Goal: Obtain resource: Download file/media

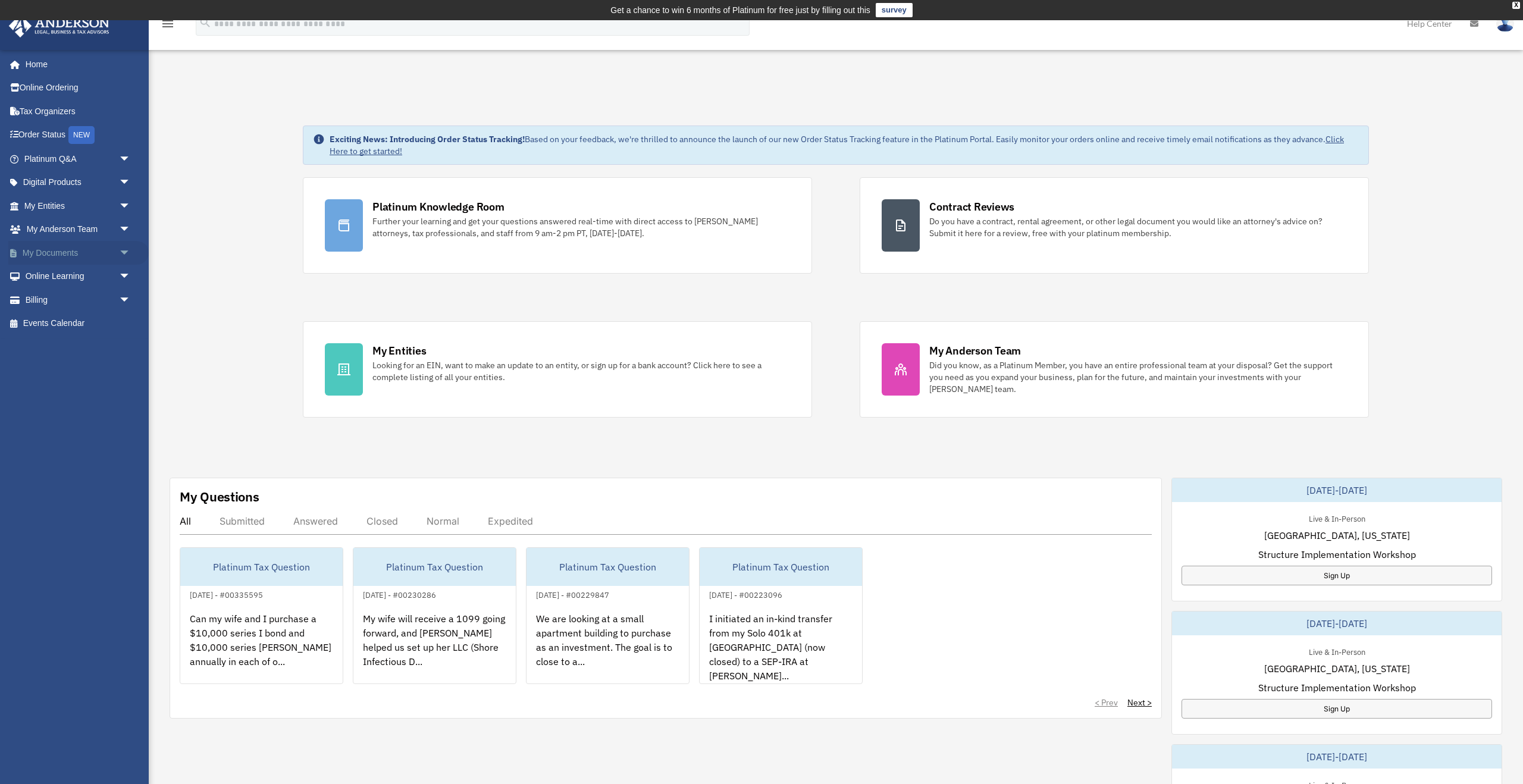
click at [124, 251] on span "arrow_drop_down" at bounding box center [131, 254] width 24 height 25
click at [109, 272] on link "Box" at bounding box center [83, 276] width 132 height 24
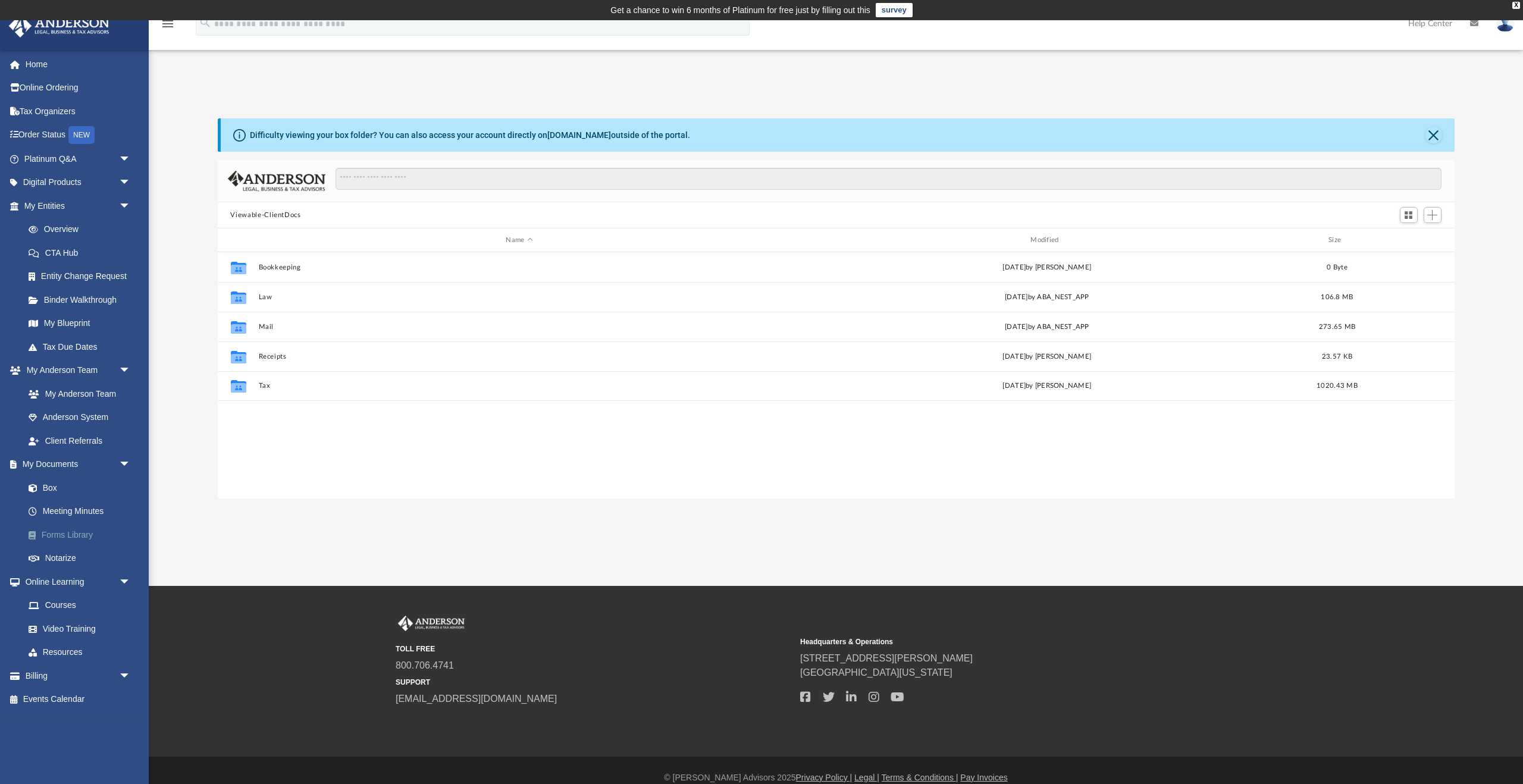
scroll to position [271, 1237]
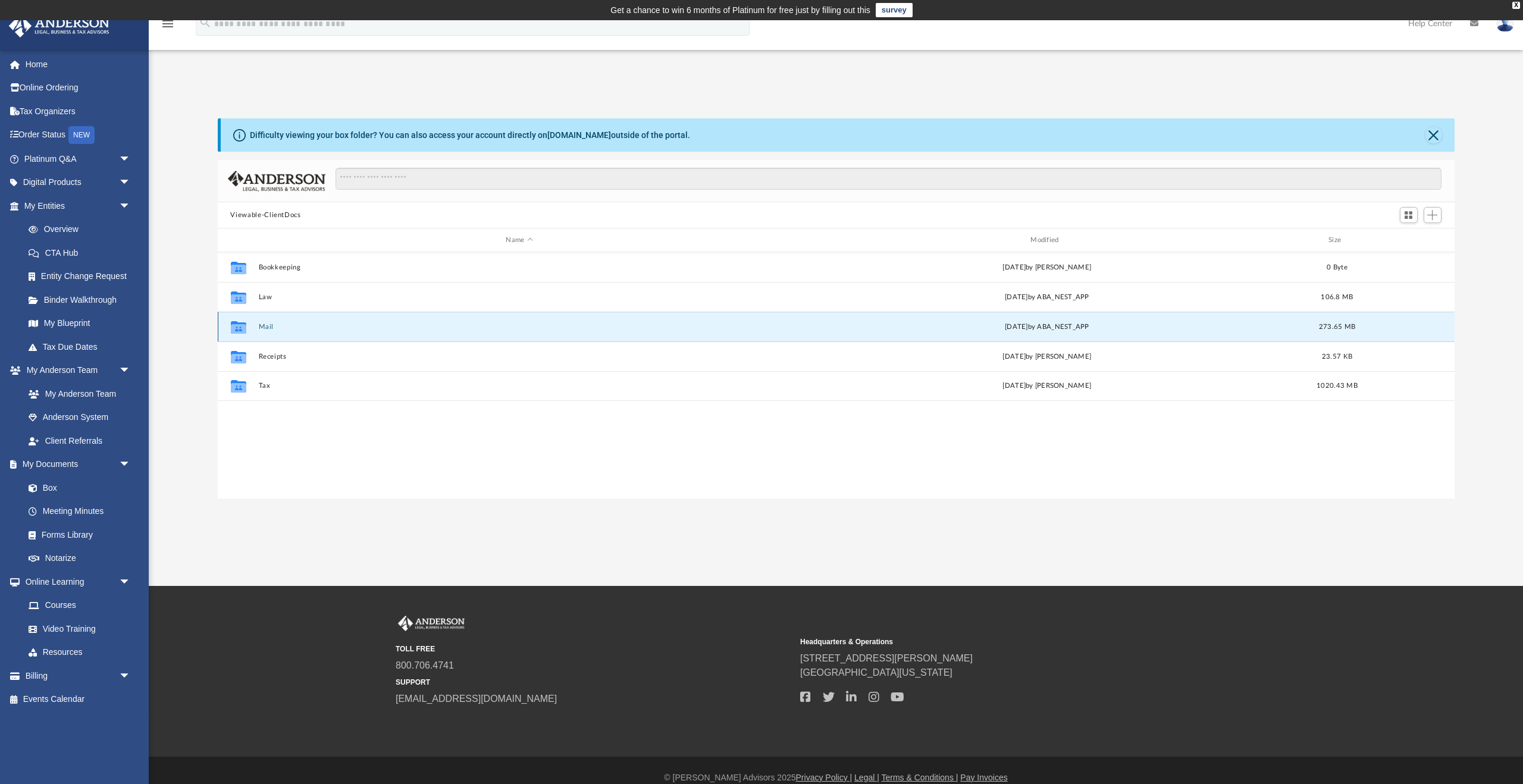
click at [270, 326] on button "Mail" at bounding box center [520, 326] width 522 height 7
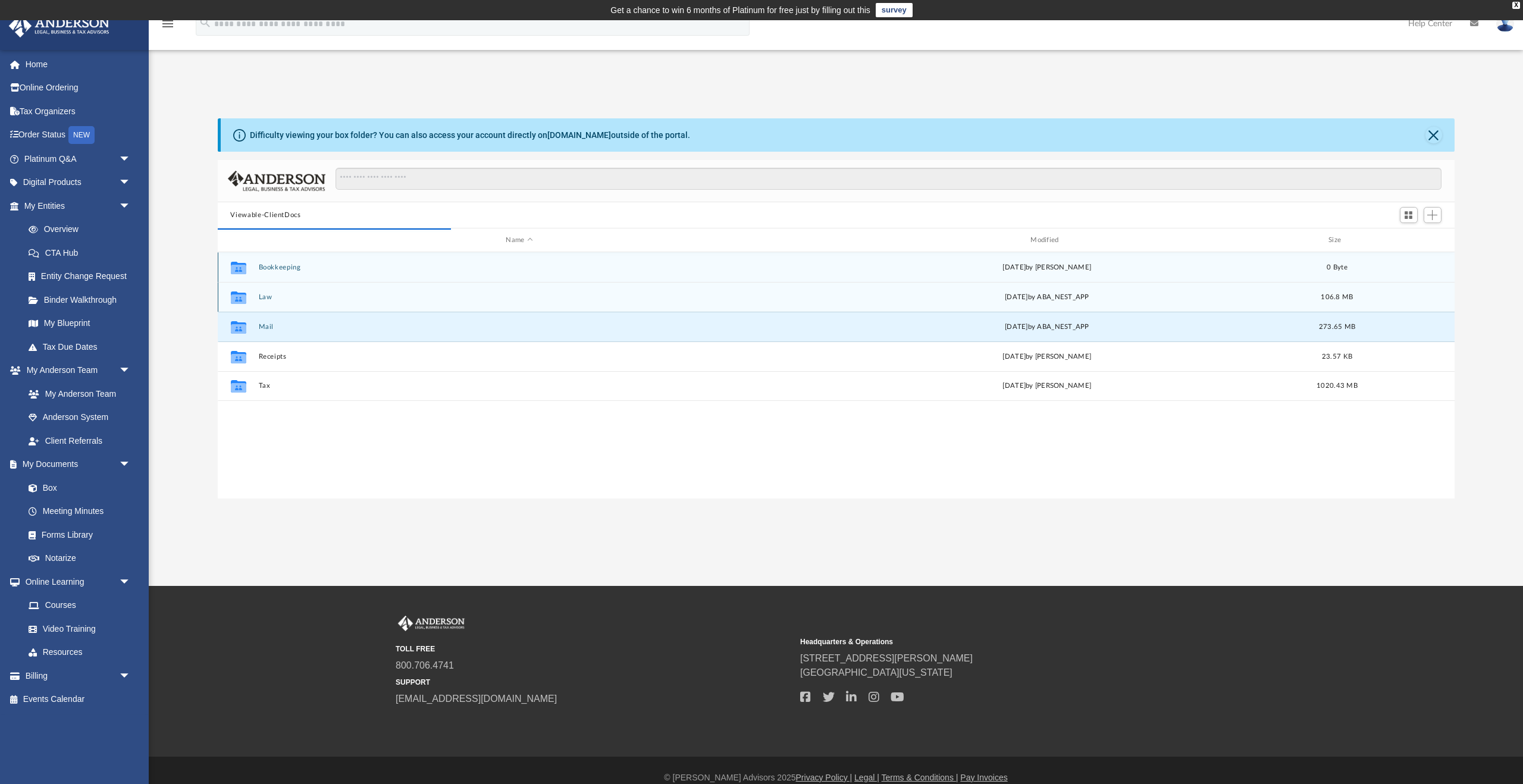
scroll to position [234, 1237]
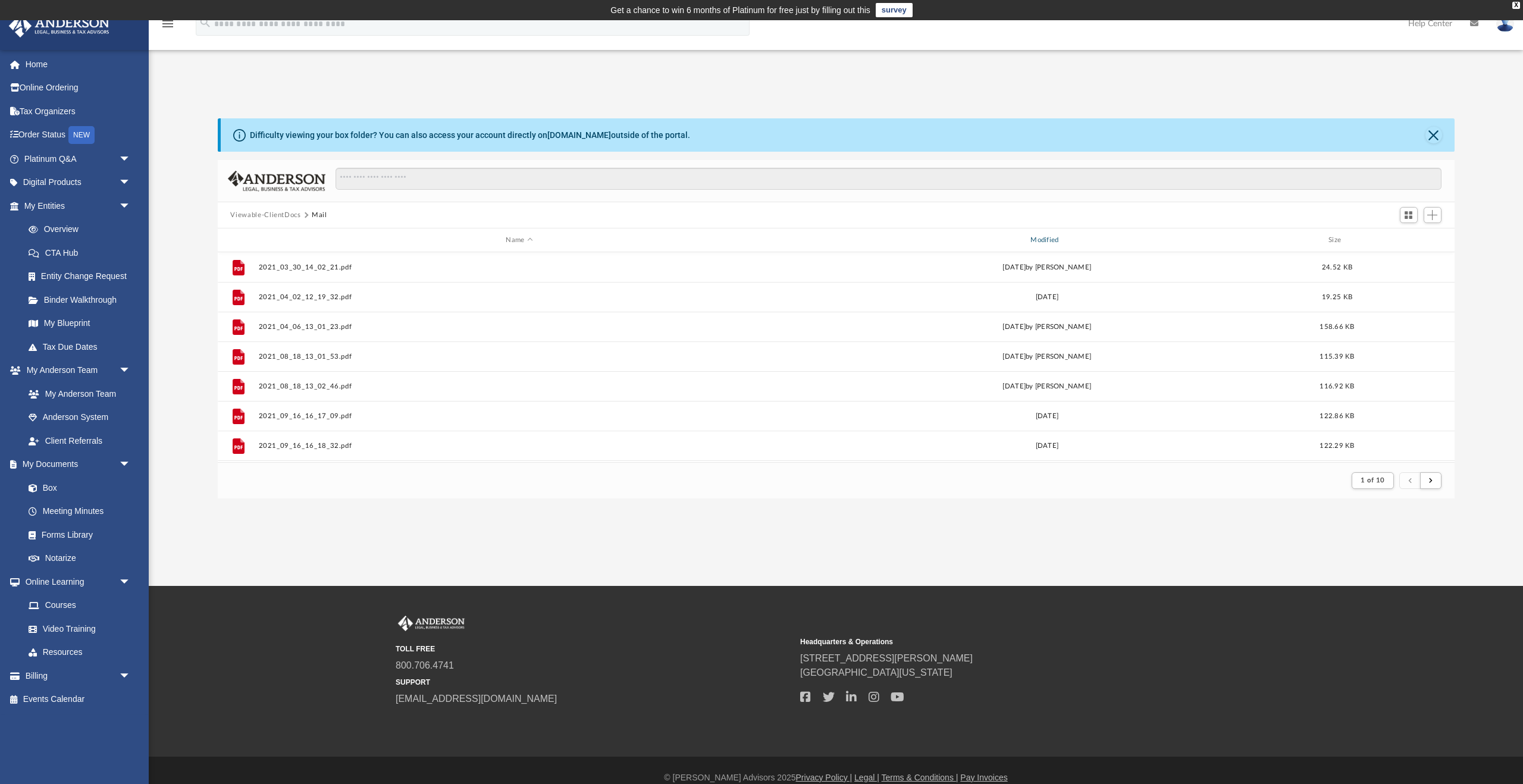
click at [1051, 235] on div "Modified" at bounding box center [1046, 240] width 522 height 11
click at [1047, 240] on div "Modified" at bounding box center [1046, 240] width 522 height 11
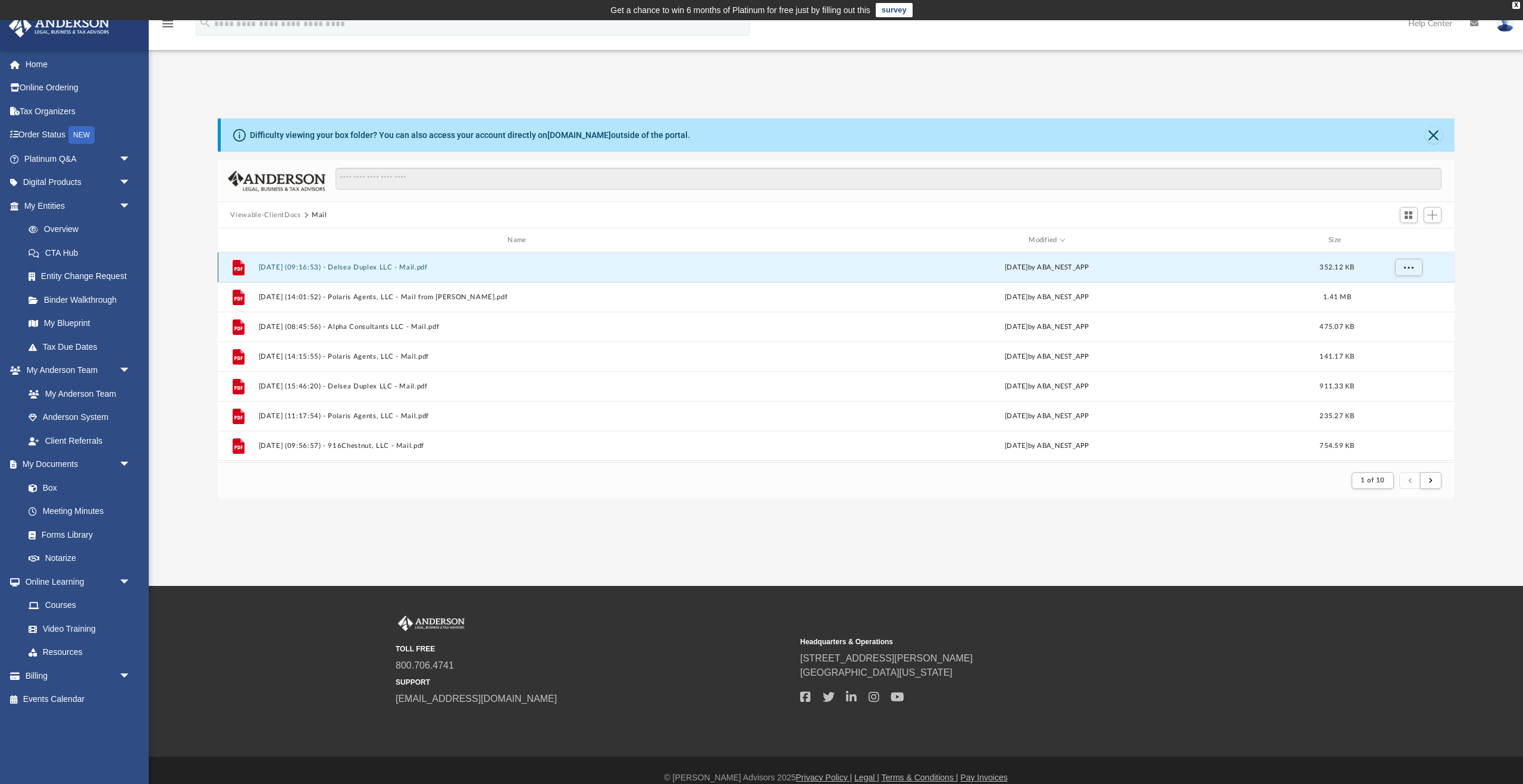
click at [316, 268] on button "[DATE] (09:16:53) - Delsea Duplex LLC - Mail.pdf" at bounding box center [520, 267] width 522 height 7
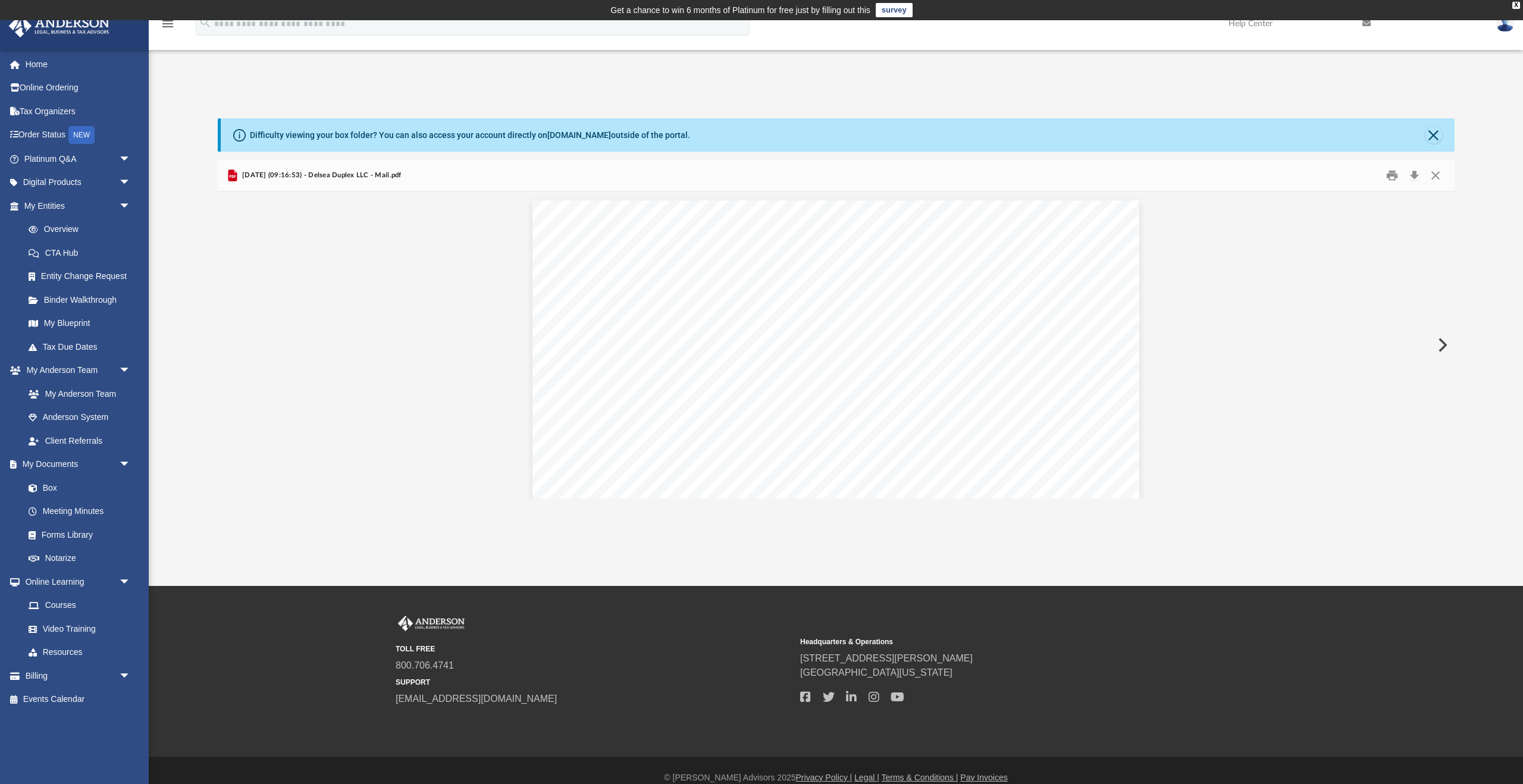
click at [1438, 330] on button "Preview" at bounding box center [1442, 344] width 26 height 33
